Goal: Task Accomplishment & Management: Use online tool/utility

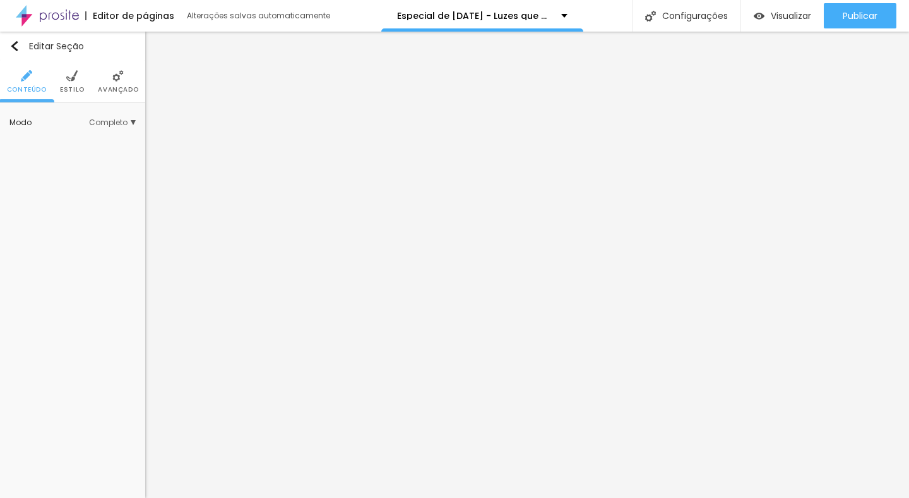
click at [78, 88] on span "Estilo" at bounding box center [72, 90] width 25 height 6
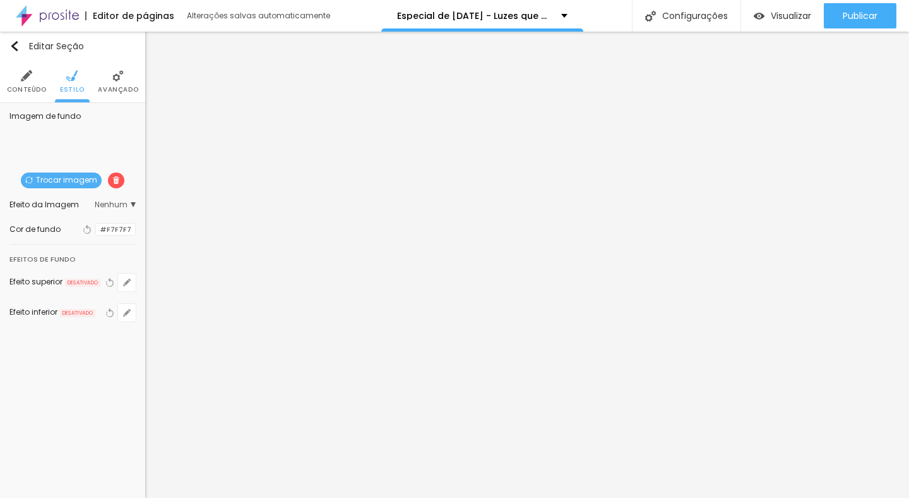
click at [74, 174] on span "Trocar imagem" at bounding box center [61, 180] width 81 height 16
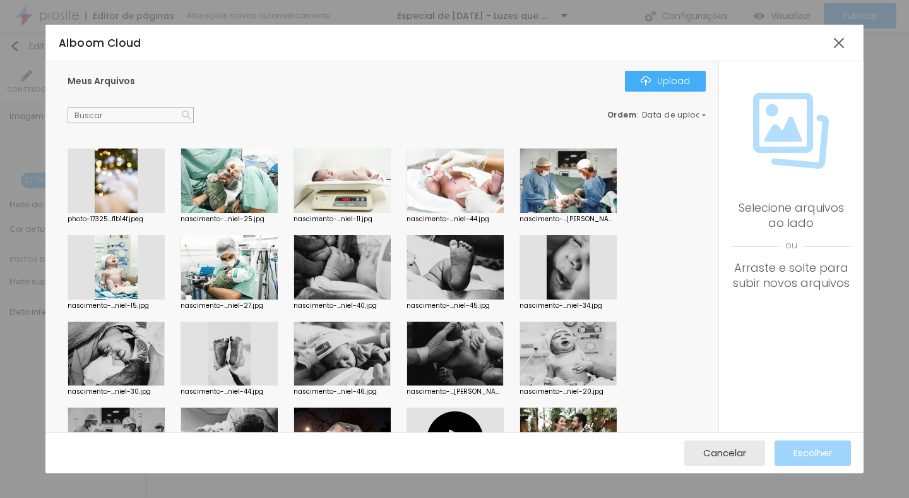
click at [643, 92] on div "Meus Arquivos Upload Ordem : Data de upload" at bounding box center [387, 97] width 638 height 52
click at [650, 82] on img "button" at bounding box center [646, 81] width 10 height 10
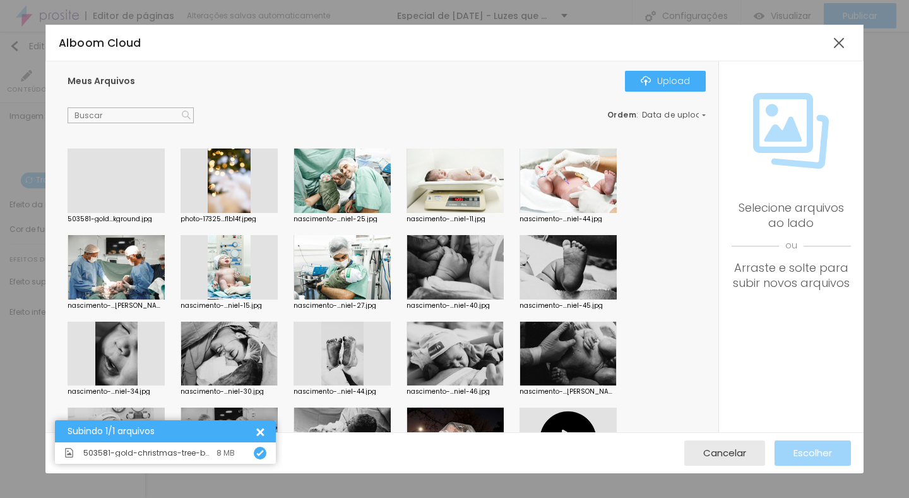
click at [118, 213] on div at bounding box center [116, 213] width 97 height 0
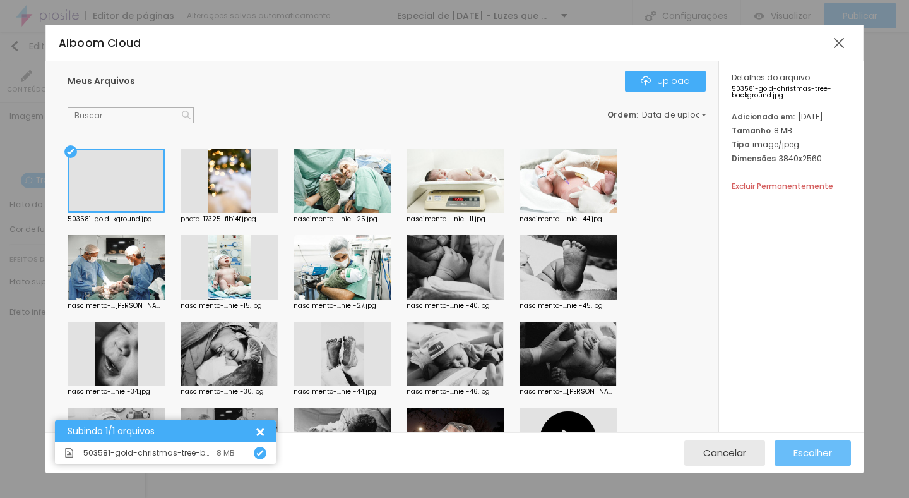
click at [784, 448] on button "Escolher" at bounding box center [813, 452] width 76 height 25
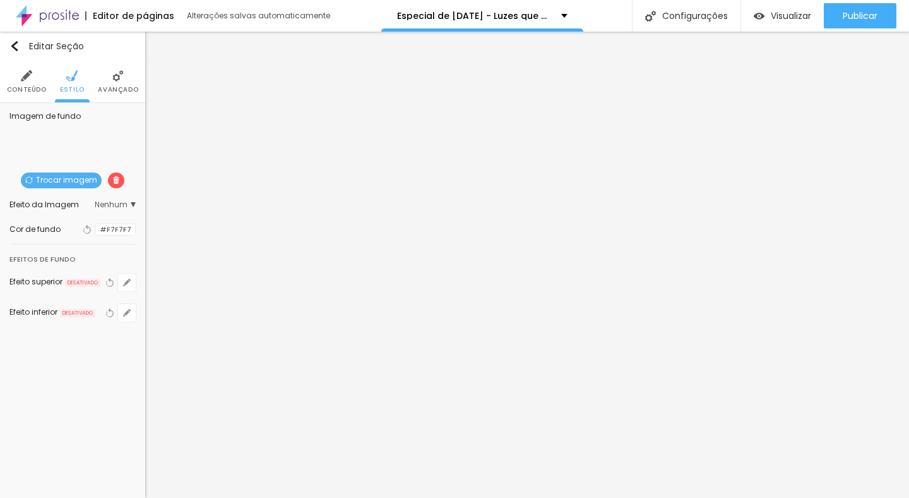
click at [28, 80] on img at bounding box center [26, 75] width 11 height 11
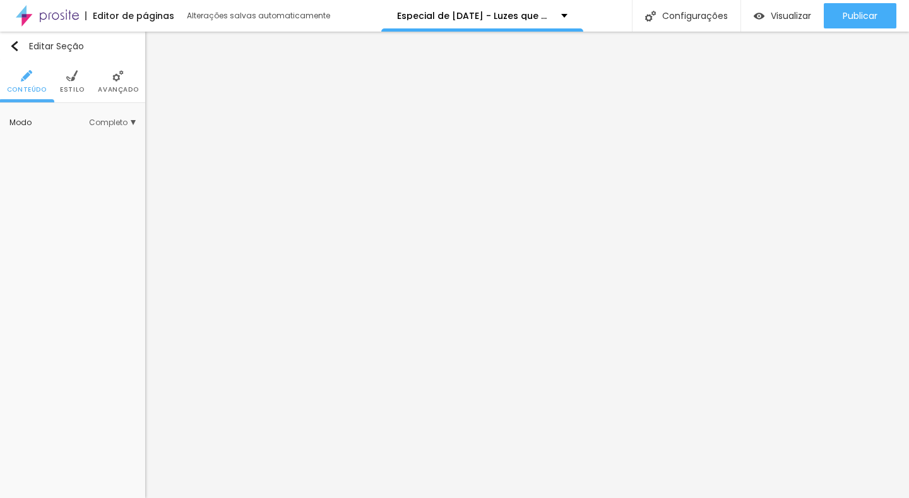
click at [102, 85] on li "Avançado" at bounding box center [118, 82] width 40 height 42
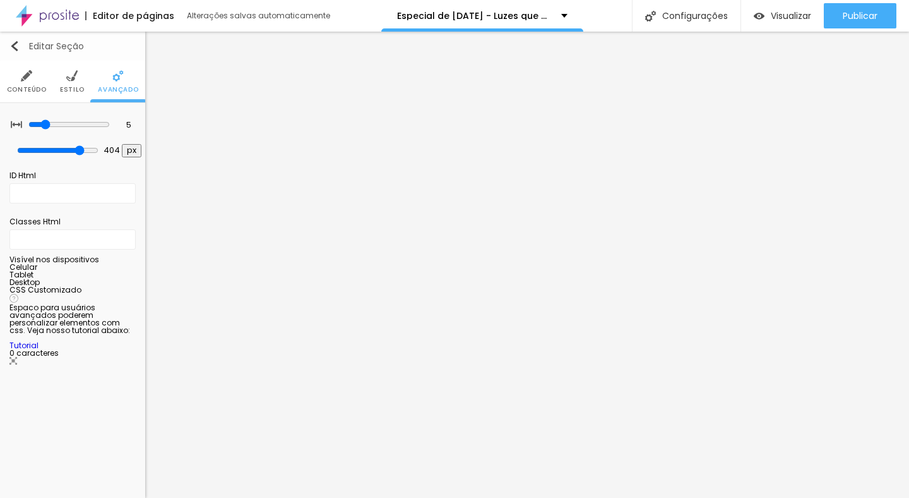
click at [18, 52] on button "Editar Seção" at bounding box center [72, 46] width 145 height 29
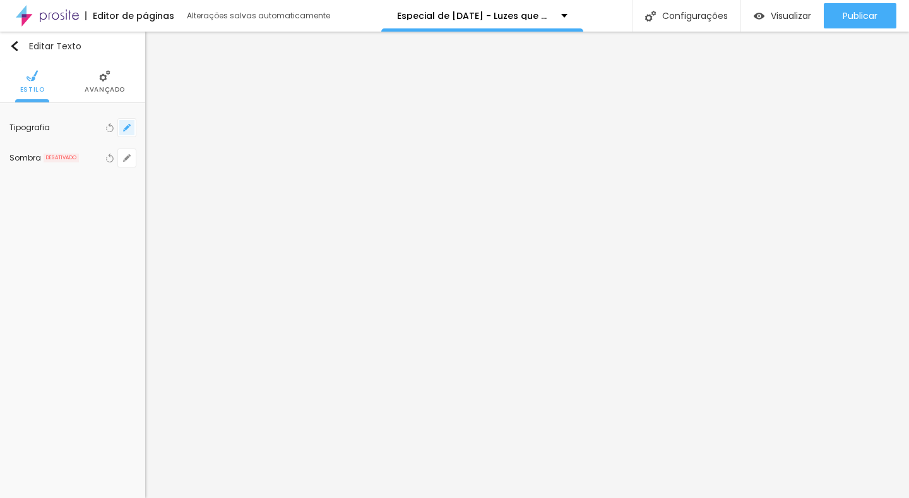
click at [127, 129] on icon "button" at bounding box center [127, 128] width 8 height 8
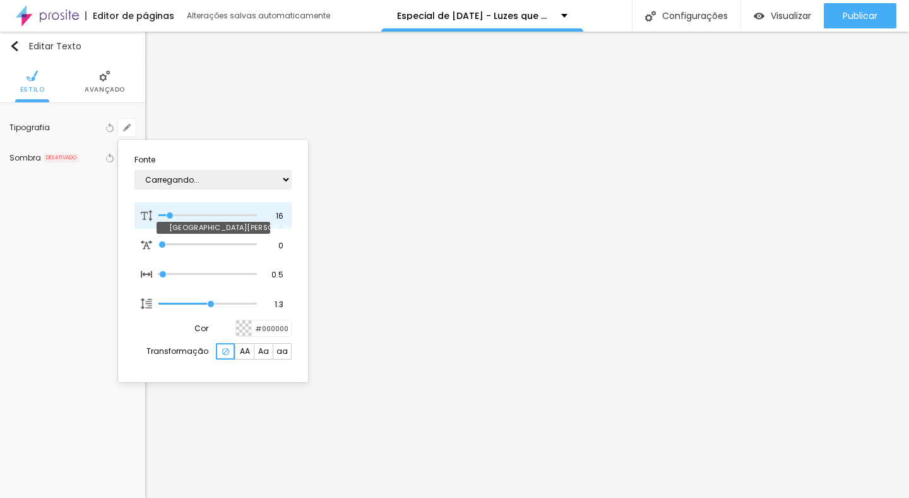
type input "1"
drag, startPoint x: 169, startPoint y: 218, endPoint x: 177, endPoint y: 215, distance: 9.4
click at [187, 213] on div at bounding box center [207, 215] width 98 height 13
type input "21"
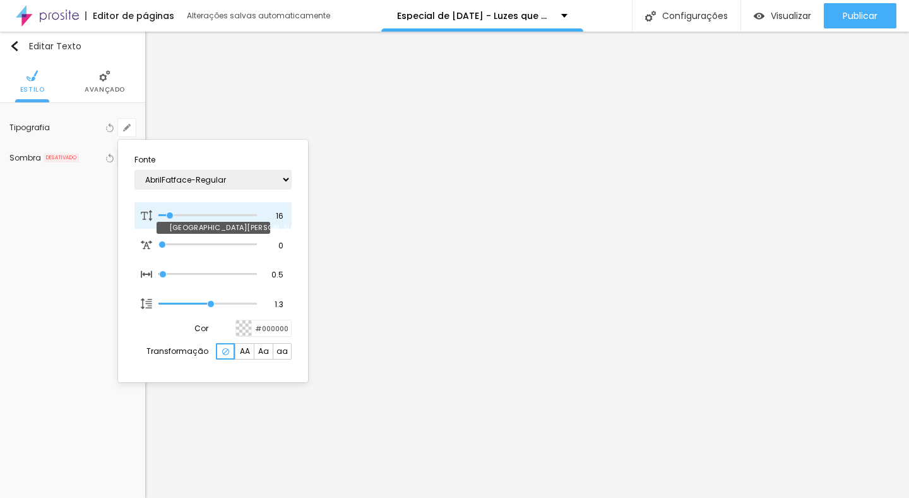
type input "1"
type input "27"
type input "1"
type input "35"
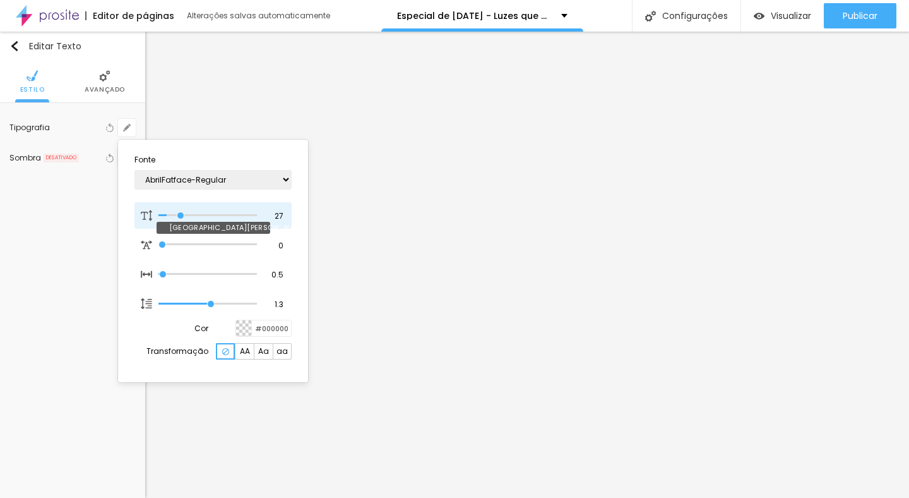
type input "35"
type input "1"
type input "40"
type input "1"
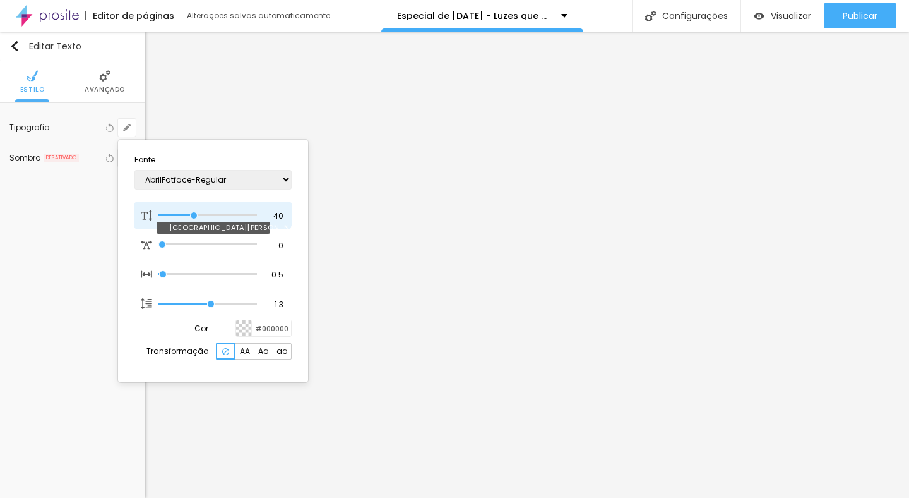
type input "45"
type input "1"
type input "49"
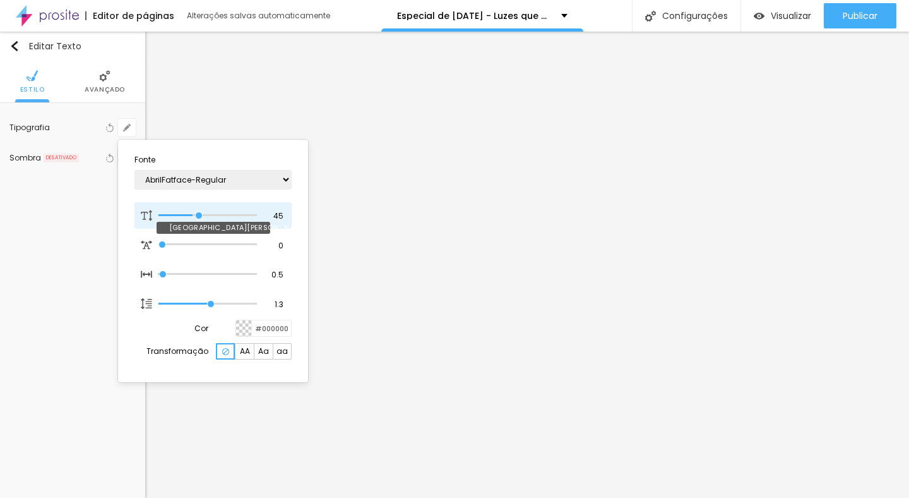
type input "1"
type input "53"
type input "1"
type input "56"
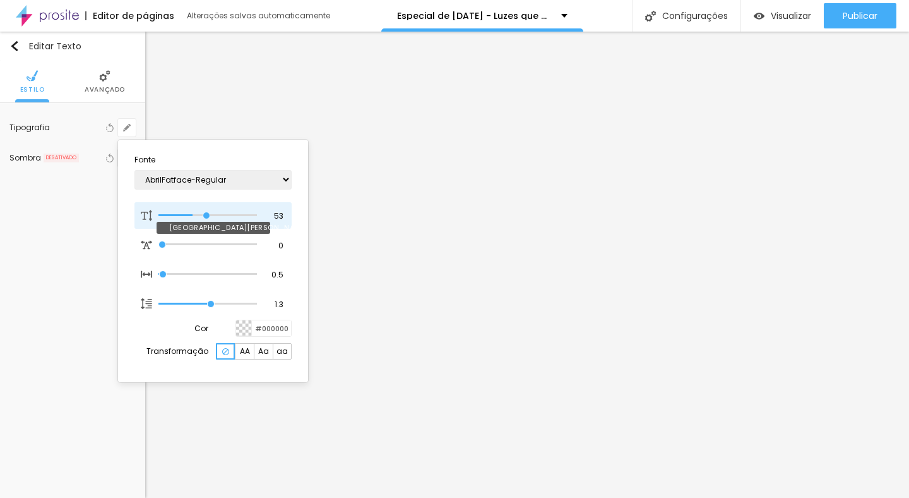
type input "56"
type input "1"
type input "64"
type input "1"
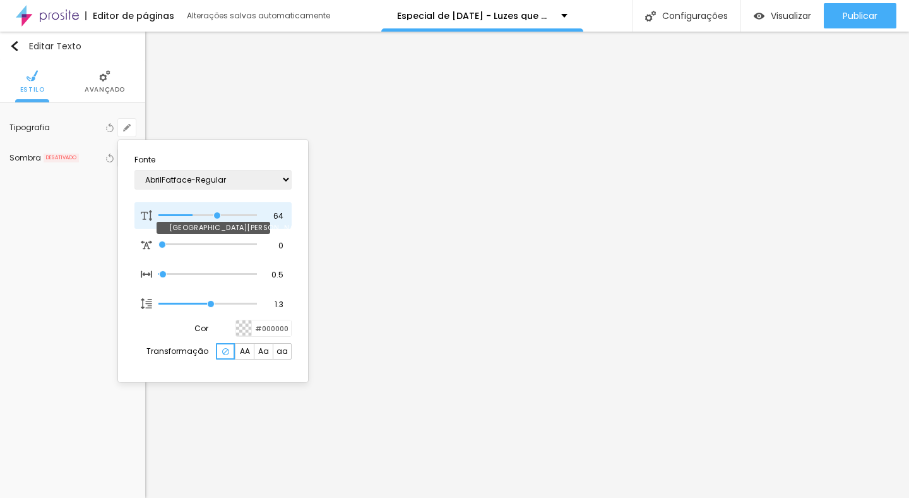
type input "65"
type input "1"
type input "66"
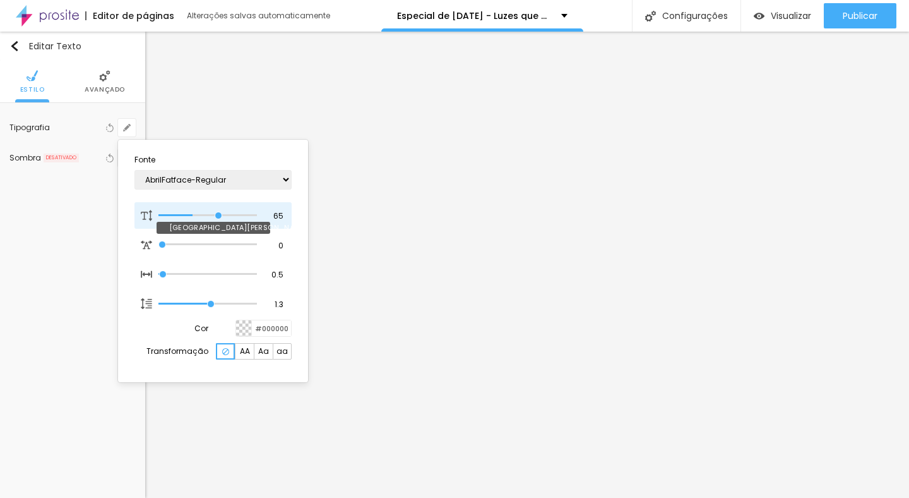
type input "1"
type input "67"
type input "1"
type input "68"
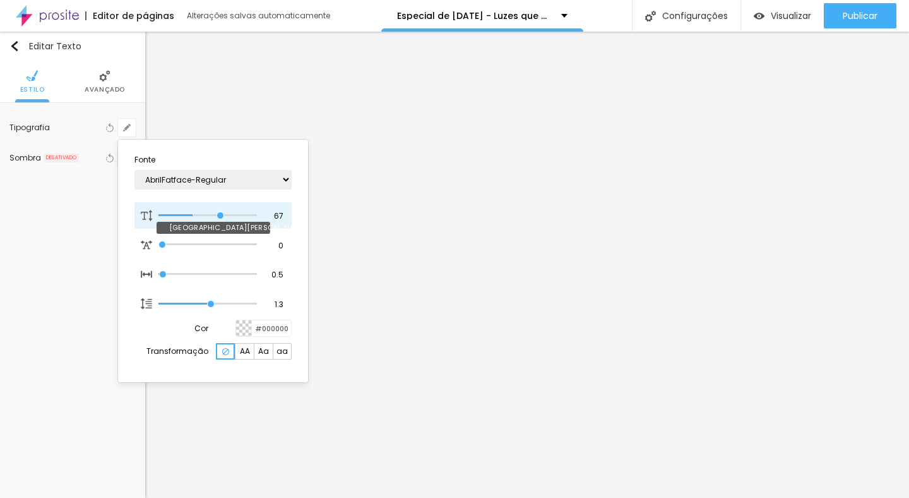
type input "68"
type input "1"
type input "69"
type input "1"
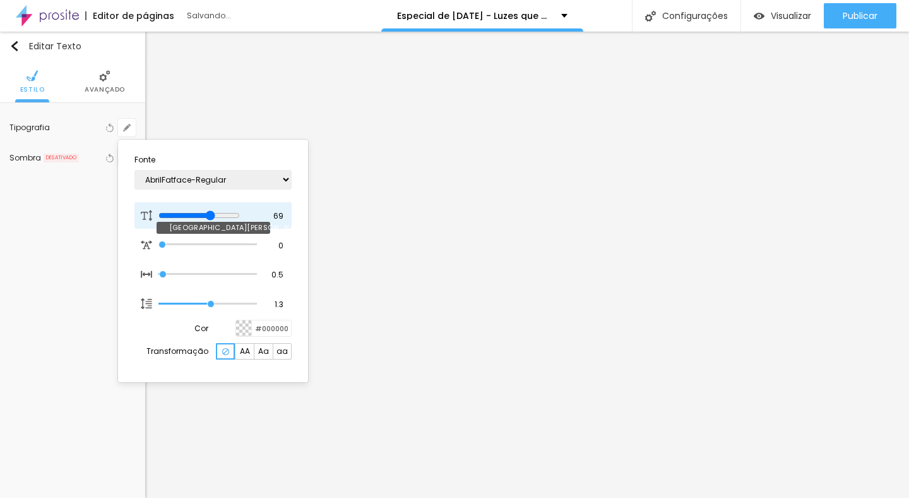
type input "70"
type input "1"
type input "83"
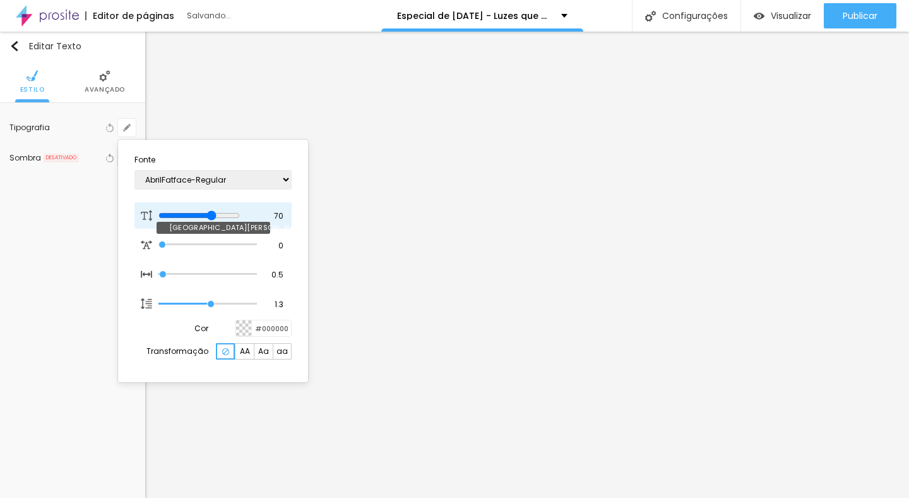
type input "1"
type input "86"
type input "1"
drag, startPoint x: 175, startPoint y: 214, endPoint x: 239, endPoint y: 205, distance: 65.1
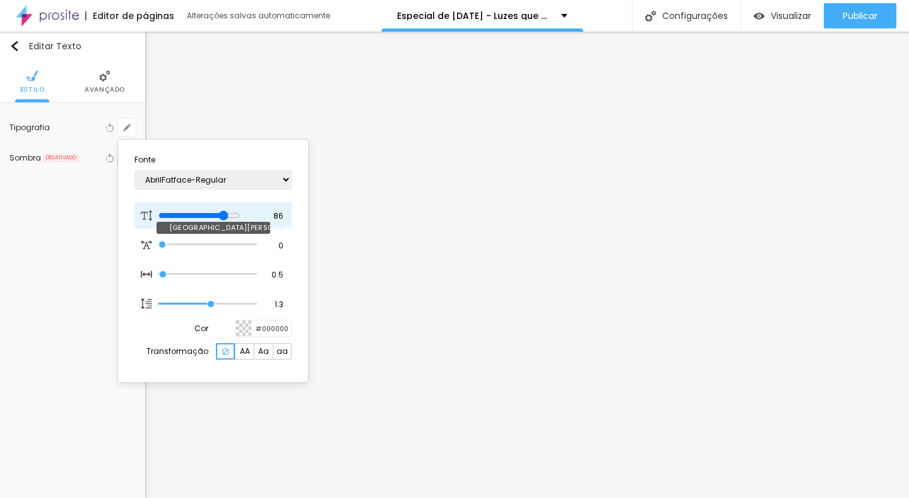
type input "86"
click at [239, 210] on input "range" at bounding box center [198, 215] width 81 height 10
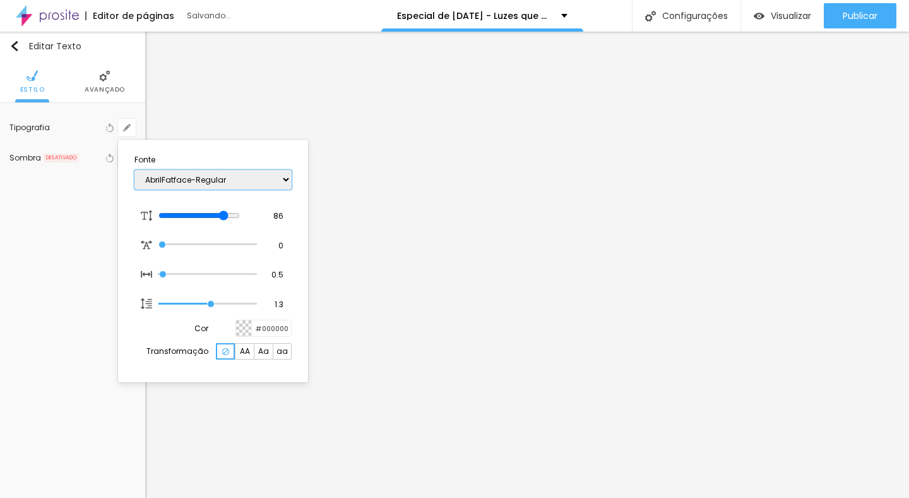
click at [282, 187] on select "AbrilFatface-Regular Actor-Regular Alegreya AlegreyaBlack [PERSON_NAME] [PERSON…" at bounding box center [212, 180] width 157 height 20
type input "1"
select select "Alice"
click at [134, 170] on select "AbrilFatface-Regular Actor-Regular Alegreya AlegreyaBlack [PERSON_NAME] [PERSON…" at bounding box center [212, 180] width 157 height 20
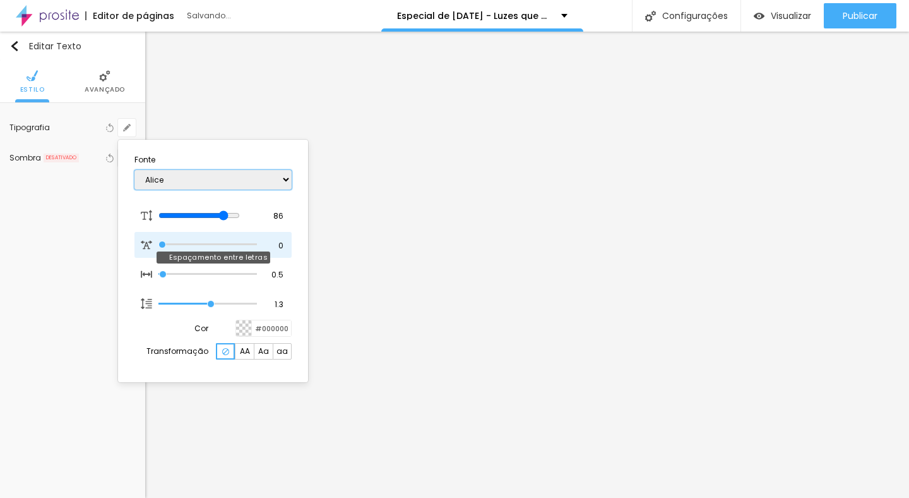
type input "1"
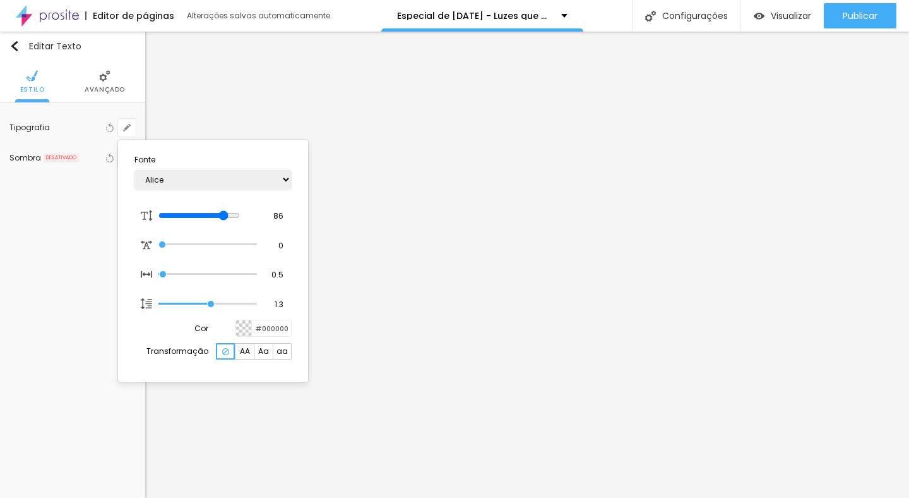
click at [410, 266] on div at bounding box center [454, 249] width 909 height 498
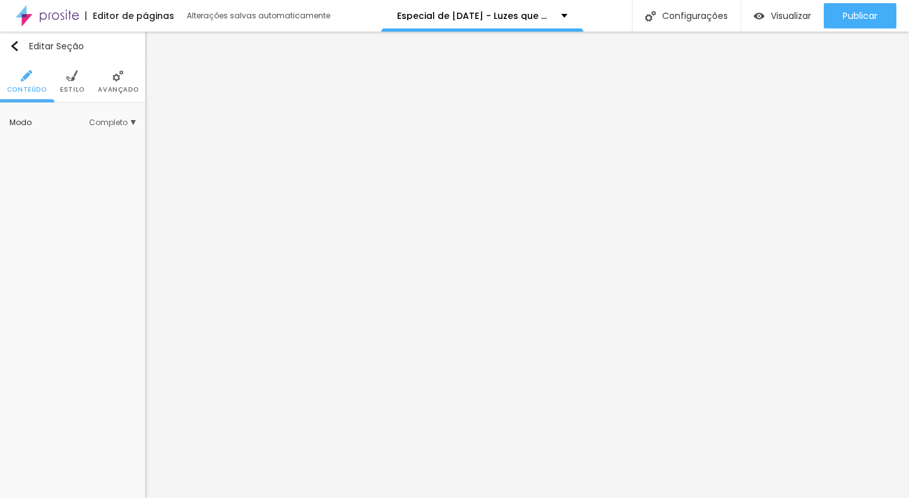
click at [73, 87] on span "Estilo" at bounding box center [72, 90] width 25 height 6
